Goal: Task Accomplishment & Management: Use online tool/utility

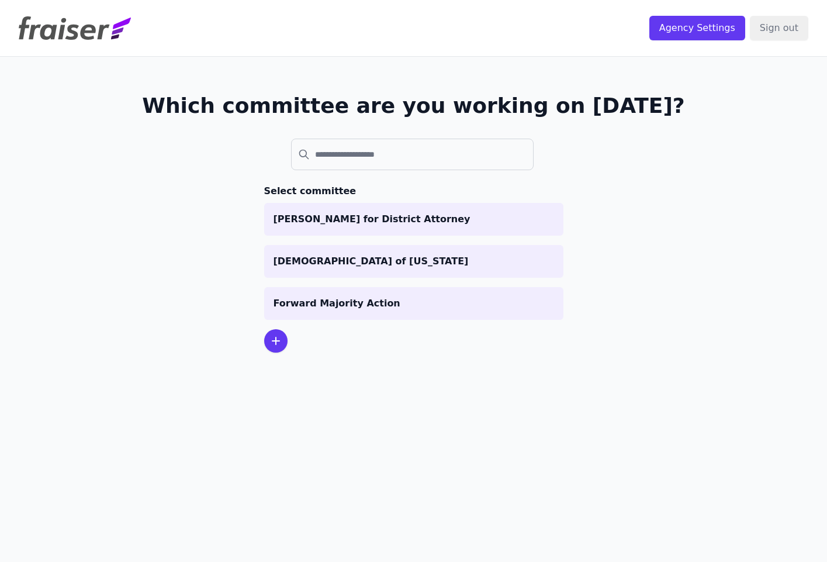
click at [272, 337] on icon at bounding box center [276, 341] width 14 height 14
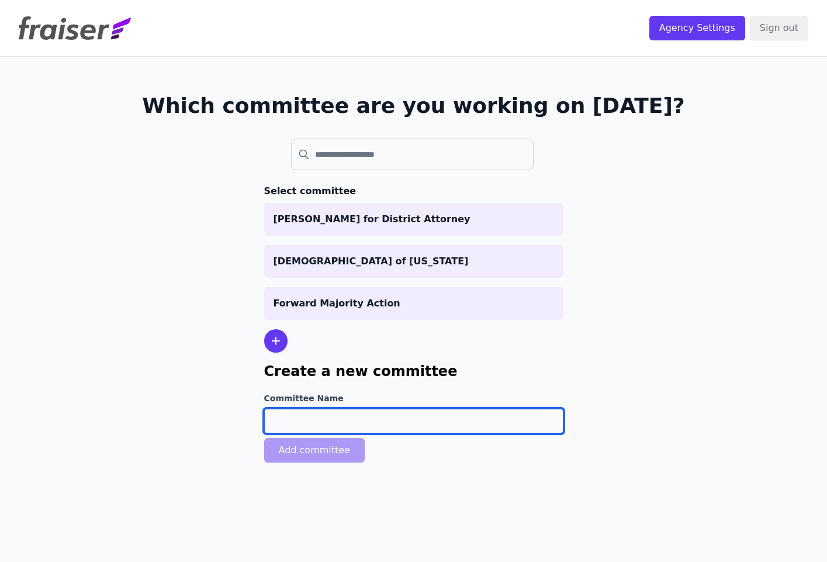
click at [290, 418] on input "Committee Name" at bounding box center [413, 420] width 299 height 25
type input "Prosperity Rising"
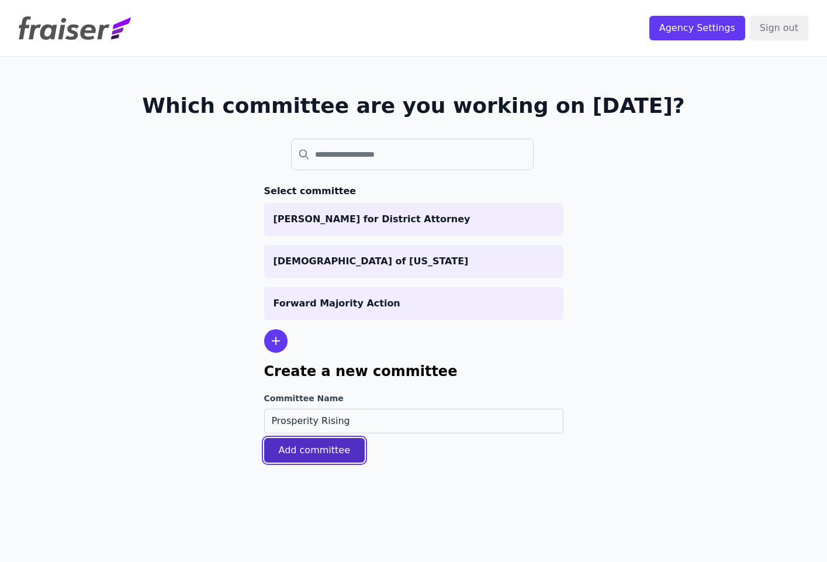
click at [290, 455] on button "Add committee" at bounding box center [314, 450] width 101 height 25
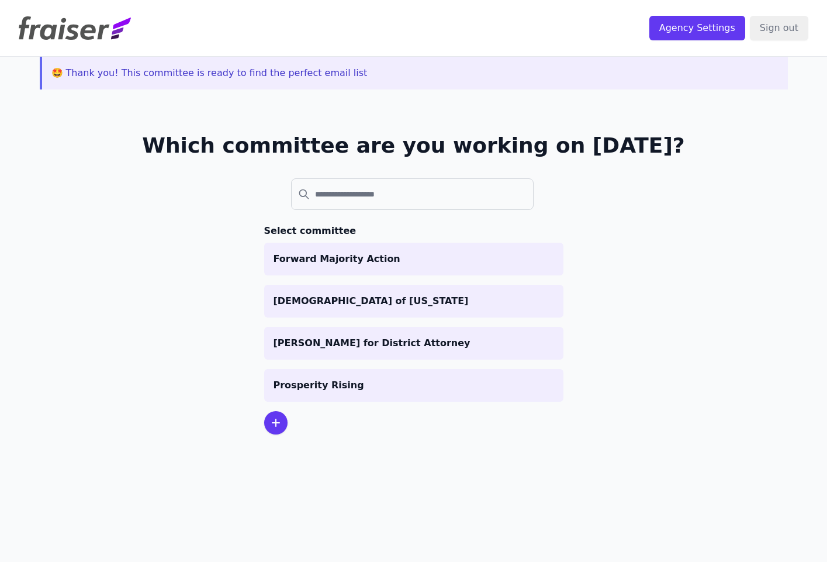
scroll to position [57, 0]
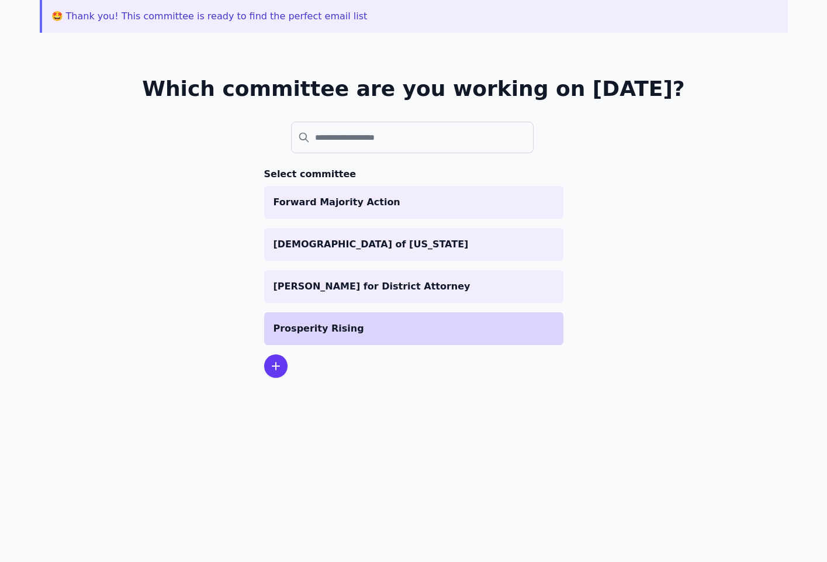
click at [325, 331] on p "Prosperity Rising" at bounding box center [413, 328] width 281 height 14
